Goal: Task Accomplishment & Management: Complete application form

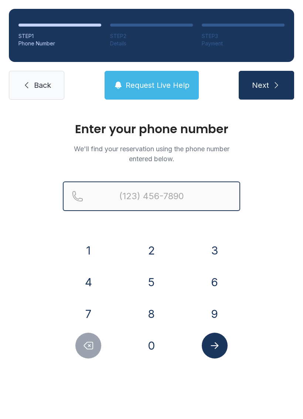
click at [170, 198] on input "Reservation phone number" at bounding box center [151, 197] width 177 height 30
type input "("
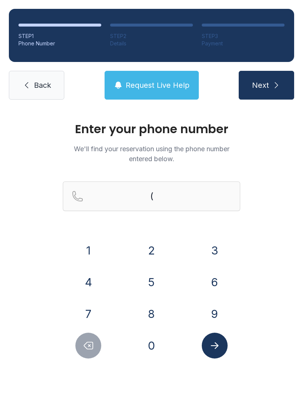
click at [46, 281] on div "Enter your phone number We'll find your reservation using the phone number ente…" at bounding box center [151, 248] width 303 height 280
click at [94, 317] on button "7" at bounding box center [88, 314] width 26 height 26
click at [162, 347] on button "0" at bounding box center [151, 346] width 26 height 26
click at [98, 285] on button "4" at bounding box center [88, 282] width 26 height 26
click at [156, 313] on button "8" at bounding box center [151, 314] width 26 height 26
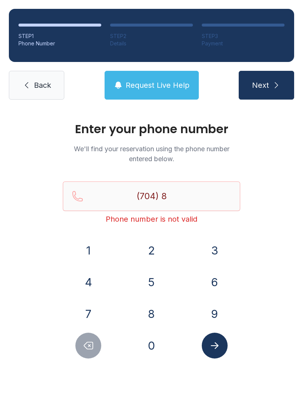
click at [152, 351] on button "0" at bounding box center [151, 346] width 26 height 26
click at [154, 310] on button "8" at bounding box center [151, 314] width 26 height 26
click at [153, 348] on button "0" at bounding box center [151, 346] width 26 height 26
click at [212, 256] on button "3" at bounding box center [214, 251] width 26 height 26
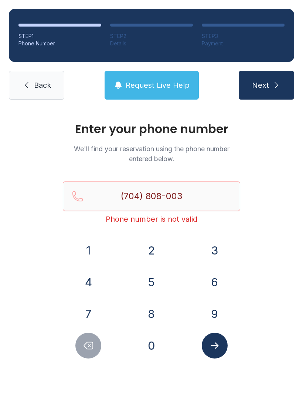
click at [154, 251] on button "2" at bounding box center [151, 251] width 26 height 26
type input "[PHONE_NUMBER]"
click at [279, 79] on button "Next" at bounding box center [265, 85] width 55 height 29
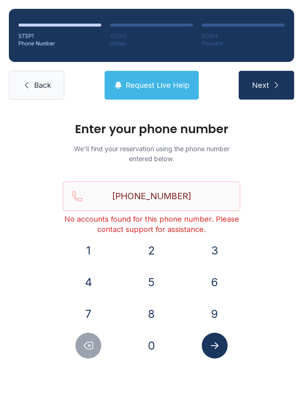
click at [218, 343] on icon "Submit lookup form" at bounding box center [214, 345] width 11 height 11
click at [222, 352] on button "Submit lookup form" at bounding box center [214, 346] width 26 height 26
click at [48, 85] on span "Back" at bounding box center [42, 85] width 17 height 10
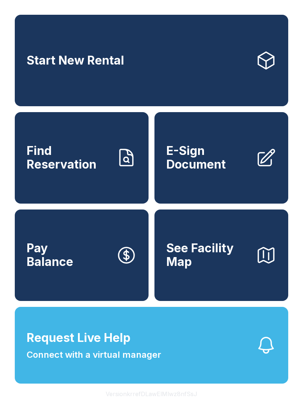
click at [268, 168] on icon at bounding box center [265, 158] width 21 height 21
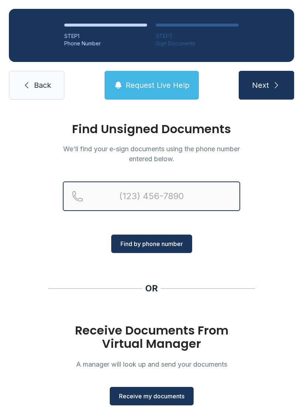
click at [191, 196] on input "Reservation phone number" at bounding box center [151, 197] width 177 height 30
type input "[PHONE_NUMBER]"
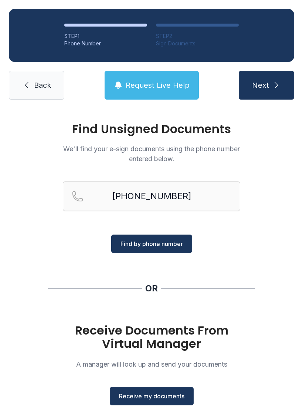
click at [172, 246] on span "Find by phone number" at bounding box center [151, 243] width 62 height 9
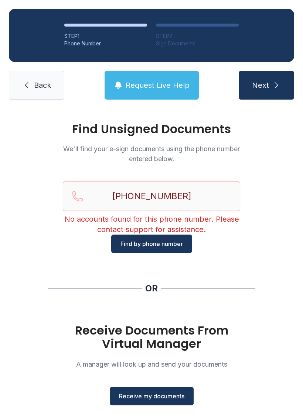
click at [40, 80] on link "Back" at bounding box center [36, 85] width 55 height 29
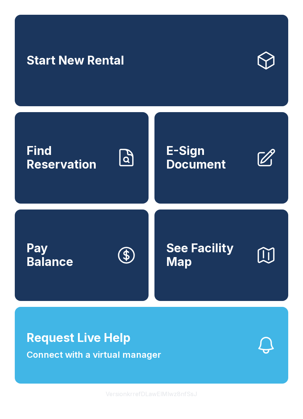
click at [270, 165] on icon at bounding box center [266, 157] width 16 height 16
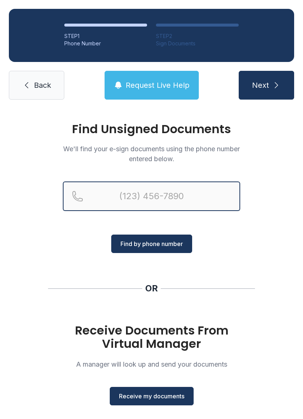
click at [162, 202] on input "Reservation phone number" at bounding box center [151, 197] width 177 height 30
type input "[PHONE_NUMBER]"
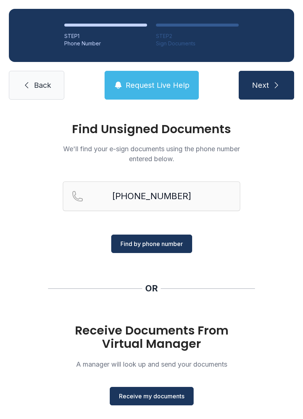
click at [170, 241] on span "Find by phone number" at bounding box center [151, 243] width 62 height 9
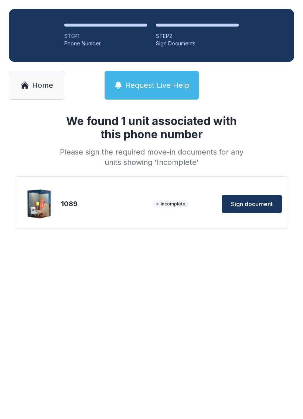
click at [261, 206] on span "Sign document" at bounding box center [252, 204] width 42 height 9
click at [264, 206] on span "Sign document" at bounding box center [252, 204] width 42 height 9
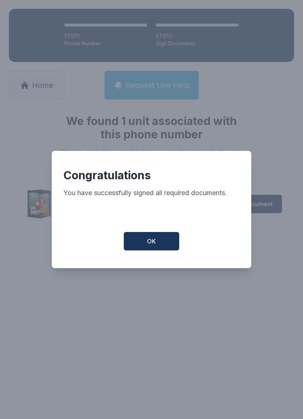
click at [145, 244] on button "OK" at bounding box center [151, 241] width 55 height 18
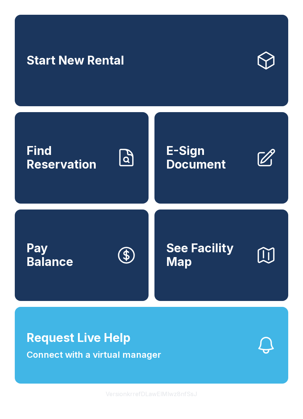
click at [268, 263] on icon "button" at bounding box center [265, 255] width 15 height 15
click at [200, 362] on button "Request Live Help Connect with a virtual manager" at bounding box center [151, 345] width 273 height 77
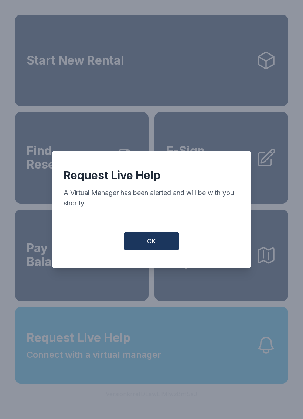
click at [154, 246] on span "OK" at bounding box center [151, 241] width 9 height 9
